Goal: Task Accomplishment & Management: Manage account settings

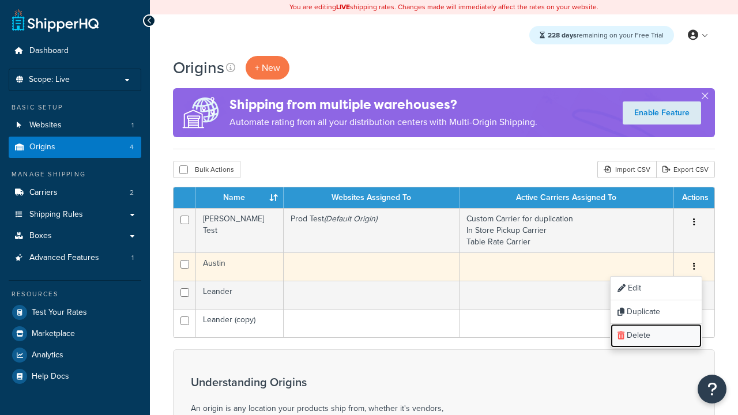
click at [655, 336] on link "Delete" at bounding box center [655, 336] width 91 height 24
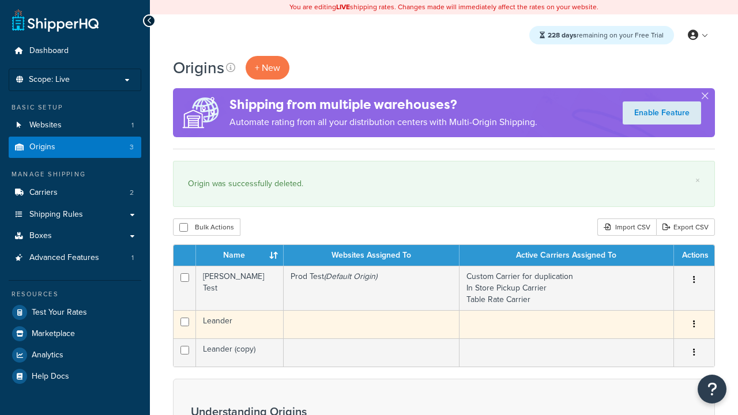
click at [693, 325] on icon "button" at bounding box center [694, 324] width 2 height 8
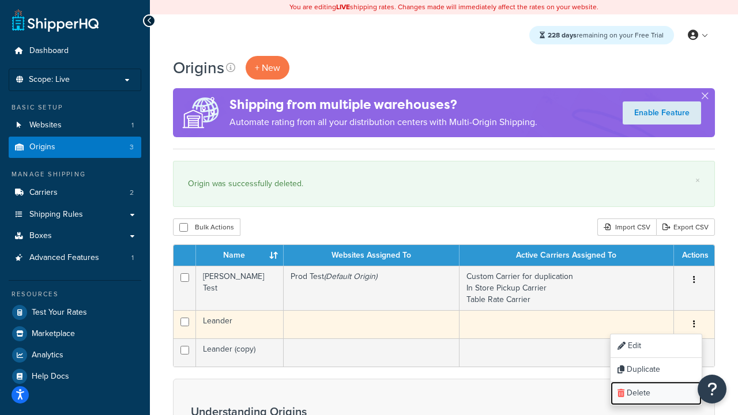
click at [655, 394] on link "Delete" at bounding box center [655, 394] width 91 height 24
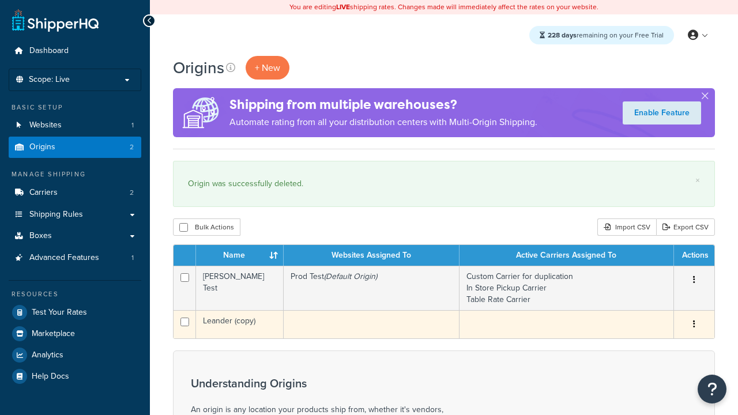
click at [693, 325] on icon "button" at bounding box center [694, 324] width 2 height 8
click at [0, 0] on link "Delete" at bounding box center [0, 0] width 0 height 0
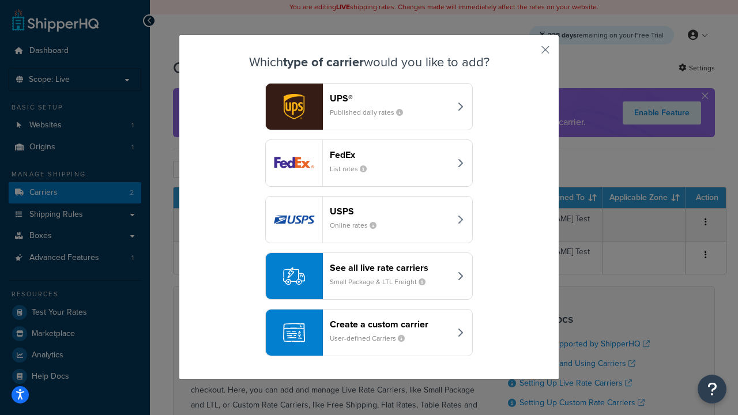
click at [390, 154] on header "FedEx" at bounding box center [390, 154] width 120 height 11
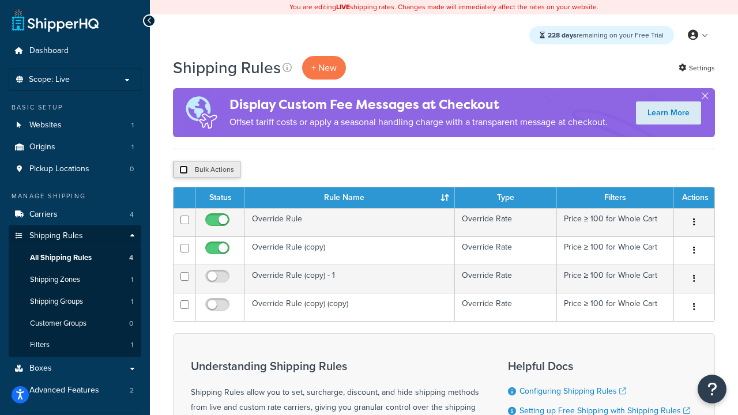
click at [183, 170] on input "checkbox" at bounding box center [183, 169] width 9 height 9
checkbox input "true"
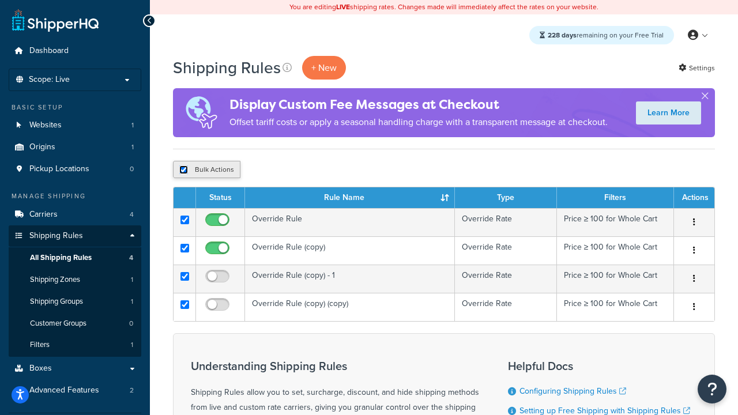
checkbox input "true"
click at [310, 170] on button "Delete" at bounding box center [308, 169] width 40 height 17
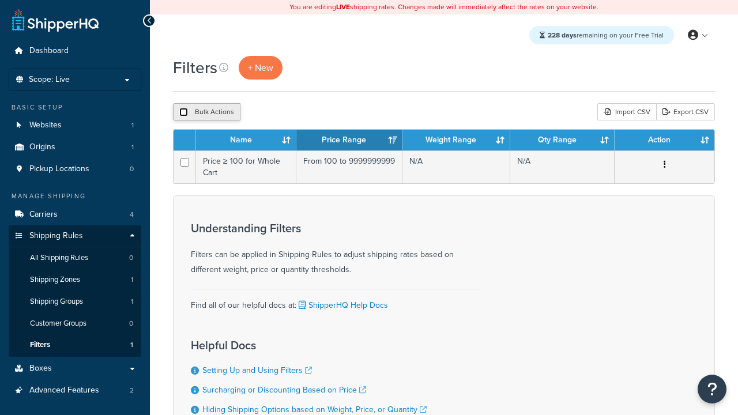
click at [183, 112] on input "checkbox" at bounding box center [183, 112] width 9 height 9
checkbox input "true"
click at [0, 0] on button "Delete" at bounding box center [0, 0] width 0 height 0
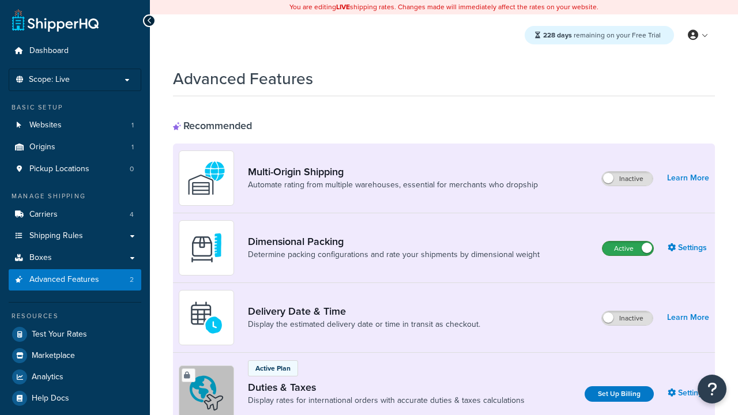
click at [628, 248] on label "Active" at bounding box center [627, 249] width 51 height 14
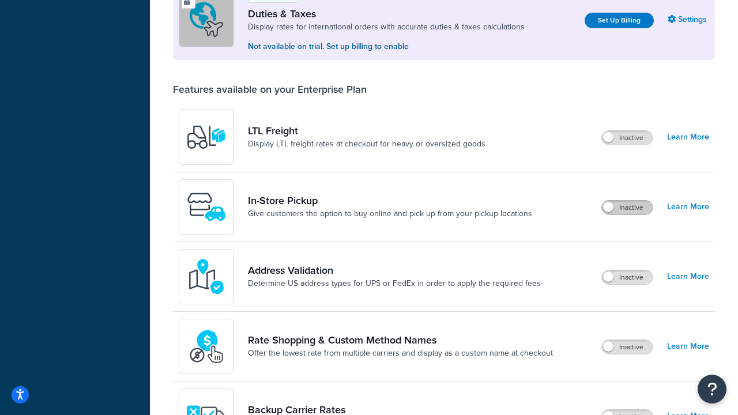
scroll to position [352, 0]
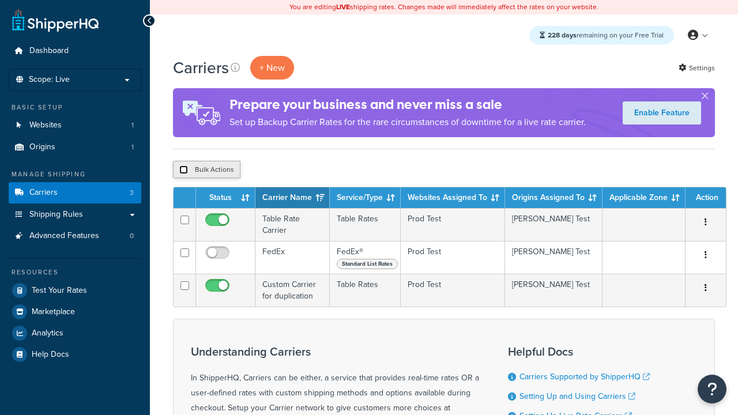
click at [183, 170] on input "checkbox" at bounding box center [183, 169] width 9 height 9
checkbox input "true"
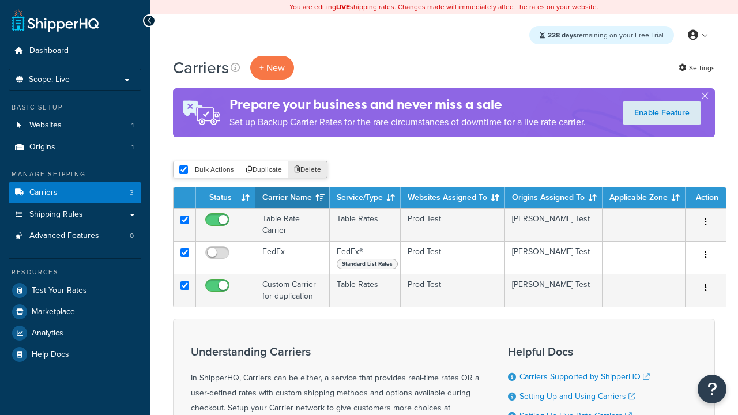
click at [310, 170] on button "Delete" at bounding box center [308, 169] width 40 height 17
